Goal: Information Seeking & Learning: Learn about a topic

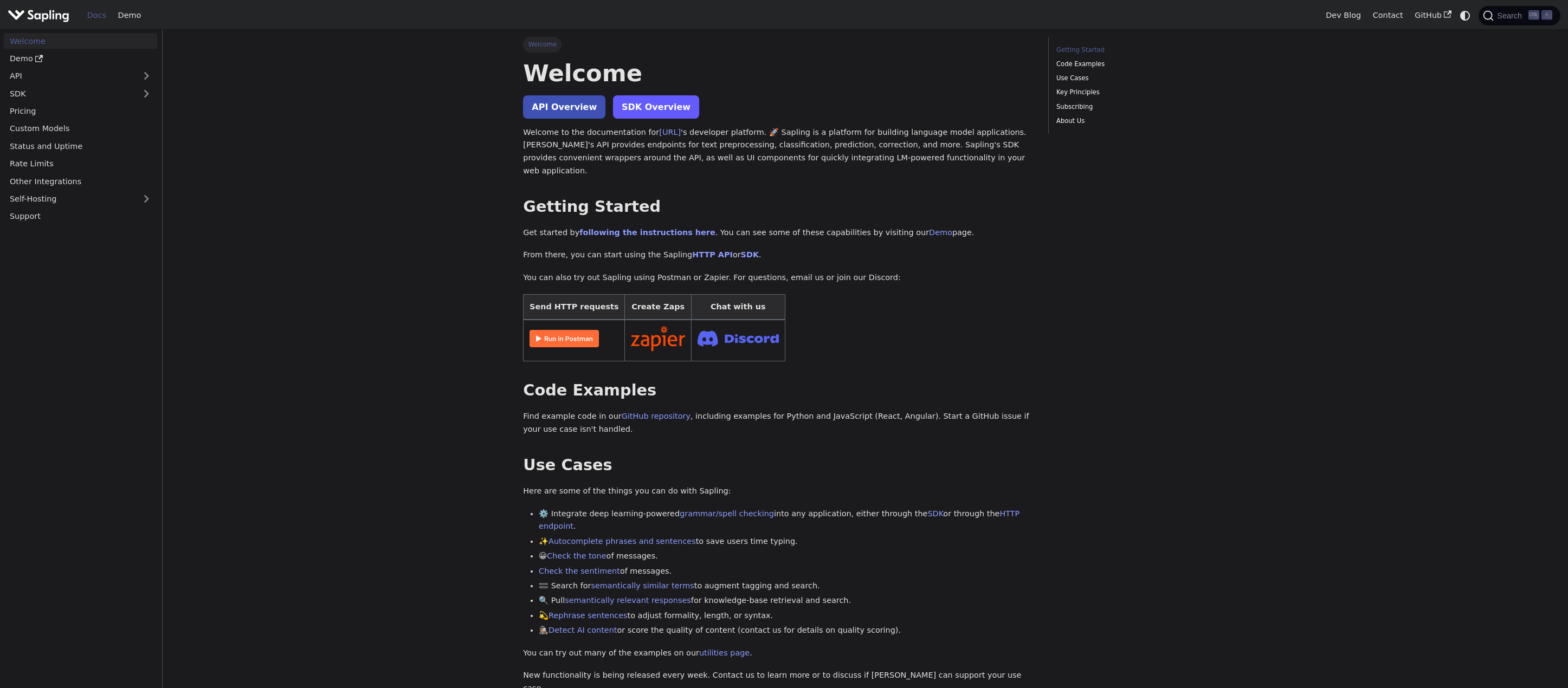
click at [671, 111] on link "SDK Overview" at bounding box center [656, 107] width 86 height 24
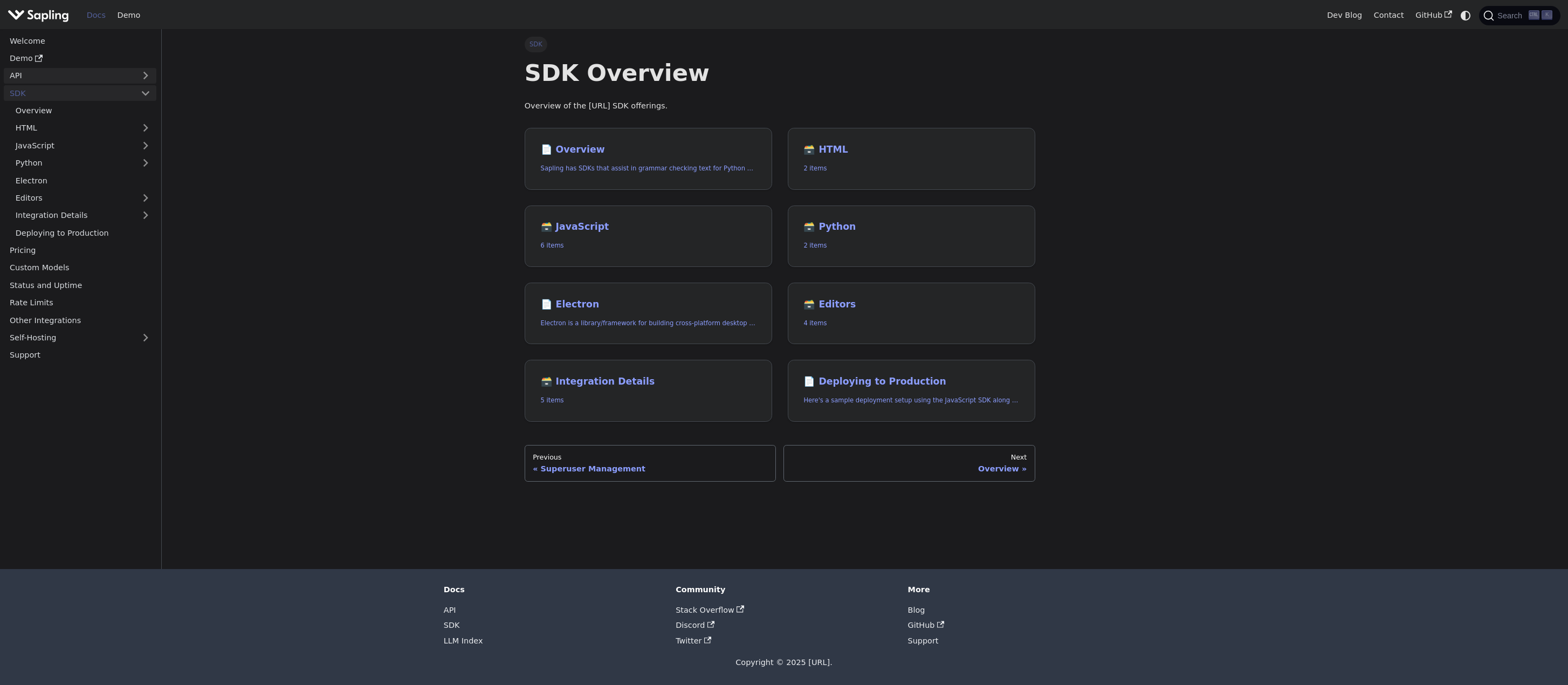
click at [44, 72] on link "API" at bounding box center [69, 76] width 131 height 16
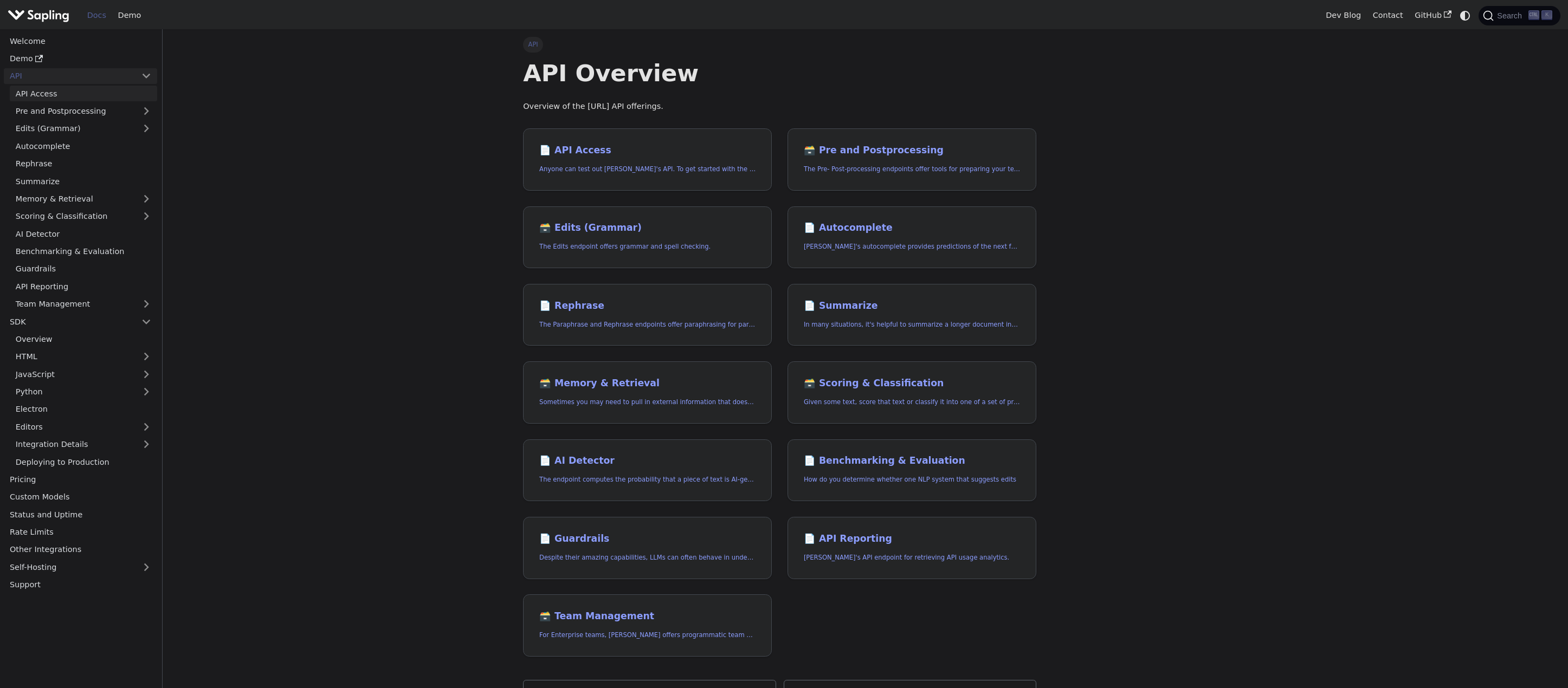
click at [111, 92] on link "API Access" at bounding box center [83, 94] width 147 height 16
